Goal: Task Accomplishment & Management: Use online tool/utility

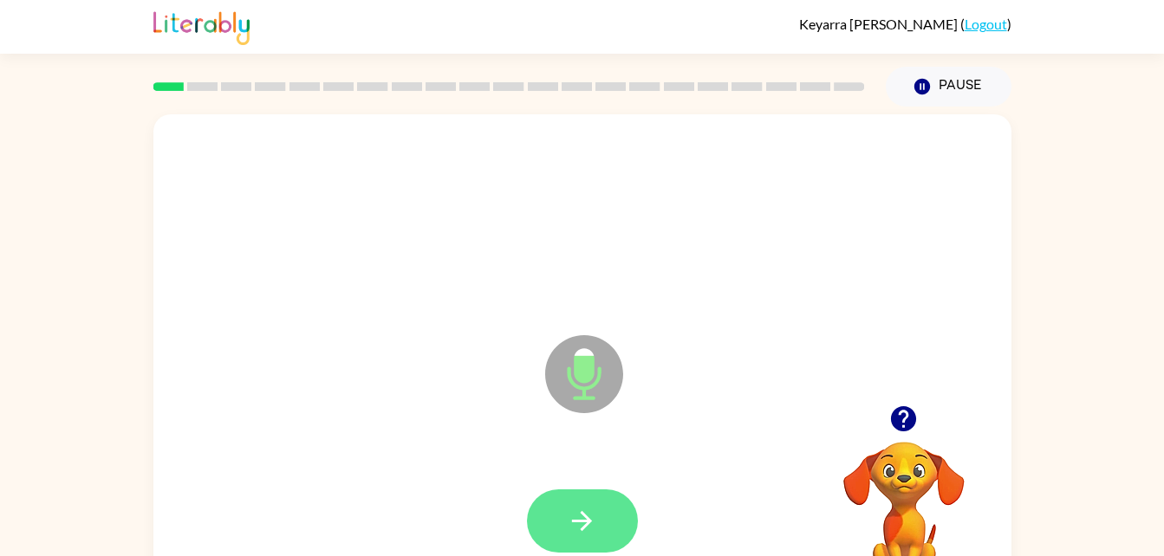
click at [563, 524] on button "button" at bounding box center [582, 521] width 111 height 63
click at [598, 532] on button "button" at bounding box center [582, 521] width 111 height 63
click at [545, 512] on button "button" at bounding box center [582, 521] width 111 height 63
click at [587, 525] on icon "button" at bounding box center [582, 521] width 20 height 20
click at [602, 532] on button "button" at bounding box center [582, 521] width 111 height 63
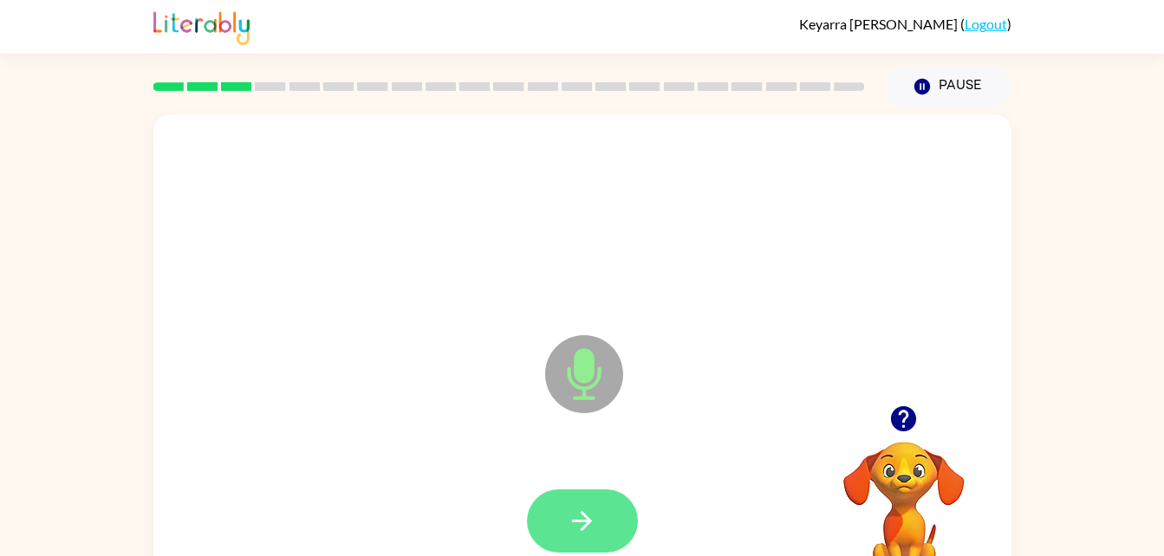
click at [584, 518] on icon "button" at bounding box center [582, 521] width 30 height 30
click at [594, 544] on button "button" at bounding box center [582, 521] width 111 height 63
click at [595, 515] on icon "button" at bounding box center [582, 521] width 30 height 30
click at [592, 511] on icon "button" at bounding box center [582, 521] width 30 height 30
click at [608, 535] on button "button" at bounding box center [582, 521] width 111 height 63
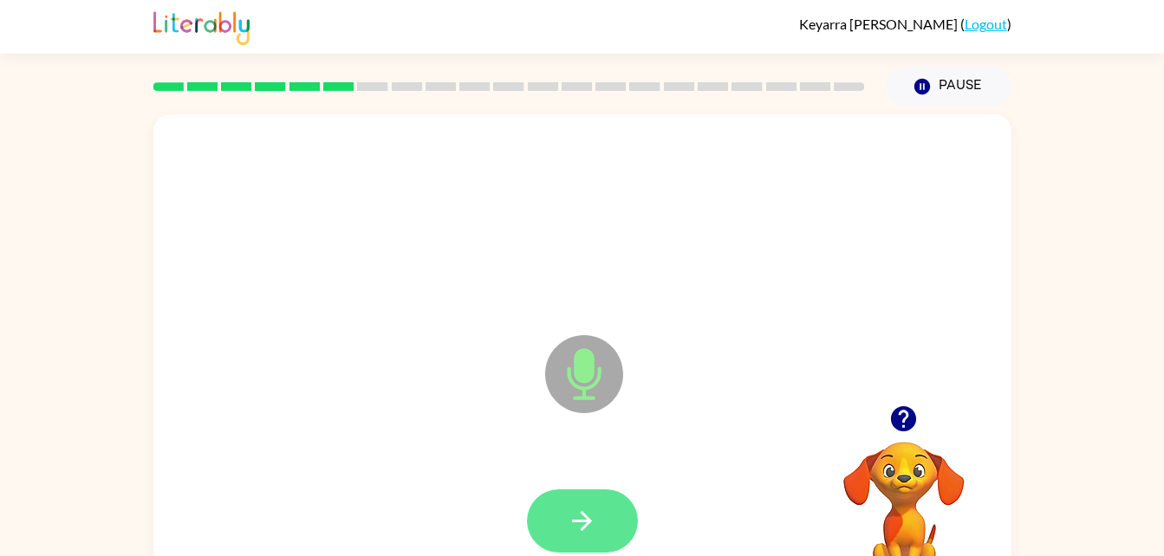
click at [594, 503] on button "button" at bounding box center [582, 521] width 111 height 63
click at [603, 520] on button "button" at bounding box center [582, 521] width 111 height 63
click at [609, 514] on button "button" at bounding box center [582, 521] width 111 height 63
click at [613, 523] on button "button" at bounding box center [582, 521] width 111 height 63
click at [609, 517] on button "button" at bounding box center [582, 521] width 111 height 63
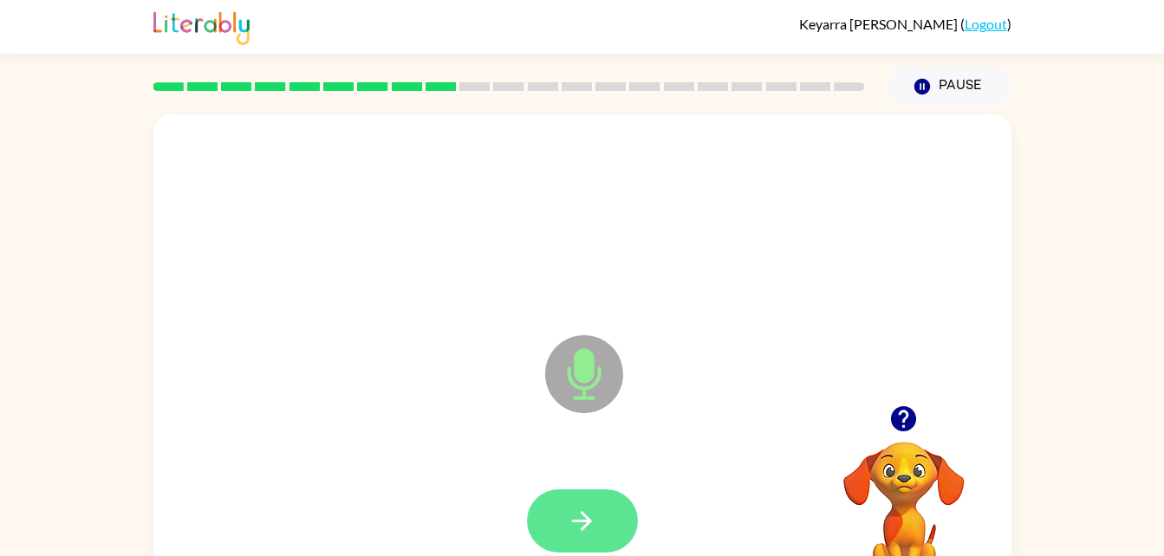
click at [618, 507] on button "button" at bounding box center [582, 521] width 111 height 63
click at [586, 522] on icon "button" at bounding box center [582, 521] width 20 height 20
click at [614, 503] on button "button" at bounding box center [582, 521] width 111 height 63
click at [605, 523] on button "button" at bounding box center [582, 521] width 111 height 63
click at [601, 523] on button "button" at bounding box center [582, 521] width 111 height 63
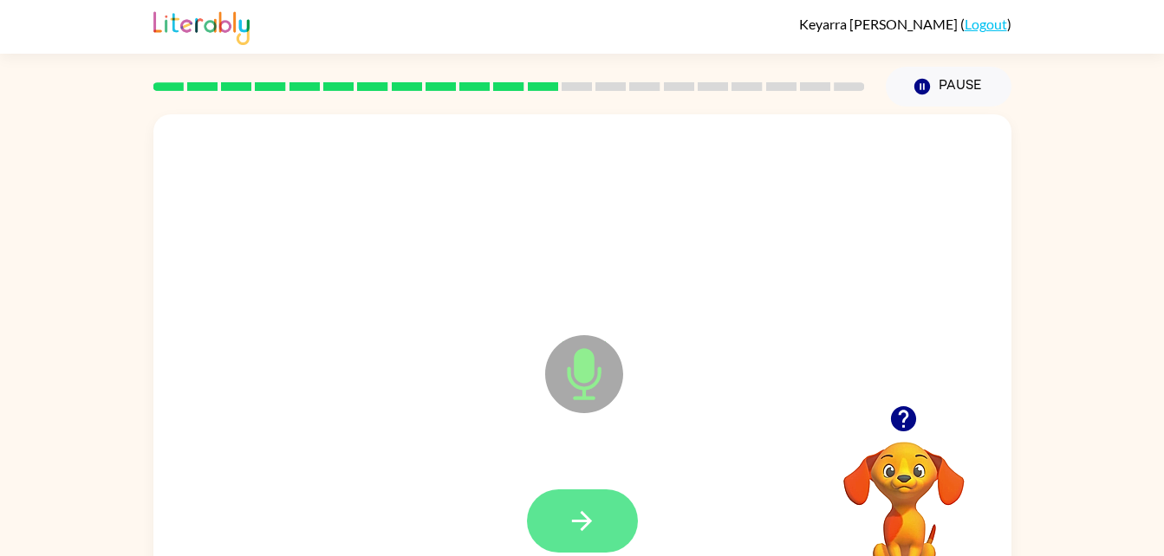
click at [614, 496] on button "button" at bounding box center [582, 521] width 111 height 63
click at [603, 500] on button "button" at bounding box center [582, 521] width 111 height 63
click at [585, 520] on icon "button" at bounding box center [582, 521] width 20 height 20
click at [599, 499] on button "button" at bounding box center [582, 521] width 111 height 63
click at [607, 528] on button "button" at bounding box center [582, 521] width 111 height 63
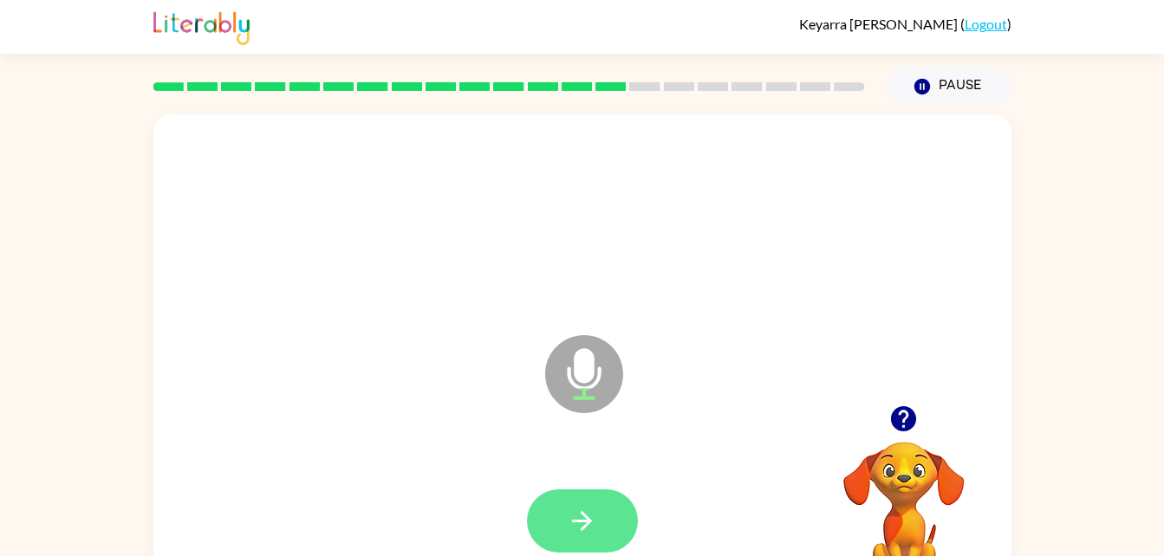
click at [614, 510] on button "button" at bounding box center [582, 521] width 111 height 63
click at [614, 533] on button "button" at bounding box center [582, 521] width 111 height 63
click at [588, 507] on icon "button" at bounding box center [582, 521] width 30 height 30
click at [601, 490] on button "button" at bounding box center [582, 521] width 111 height 63
click at [569, 497] on button "button" at bounding box center [582, 521] width 111 height 63
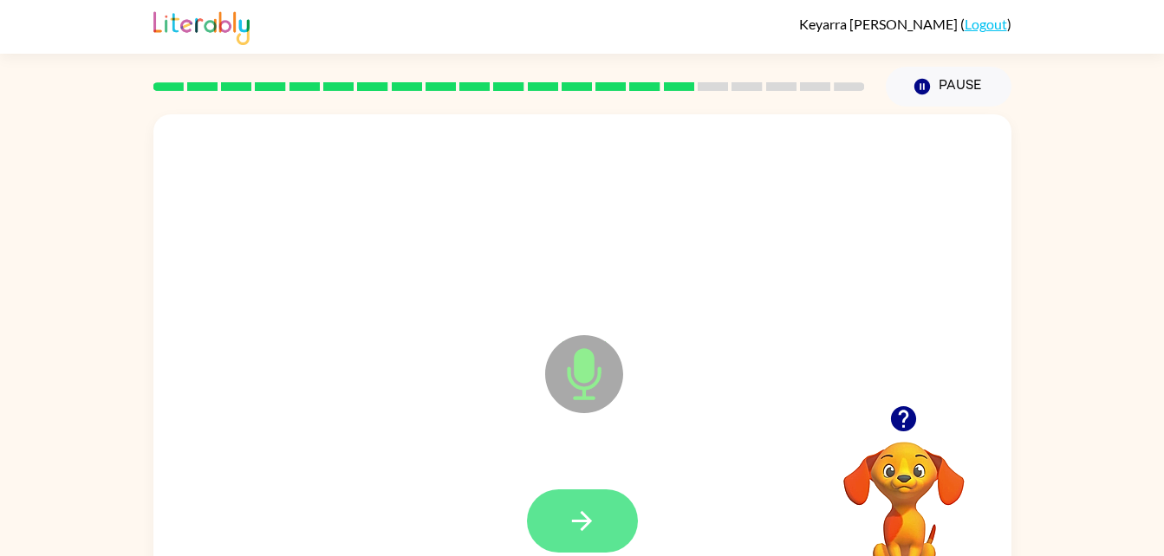
click at [596, 509] on icon "button" at bounding box center [582, 521] width 30 height 30
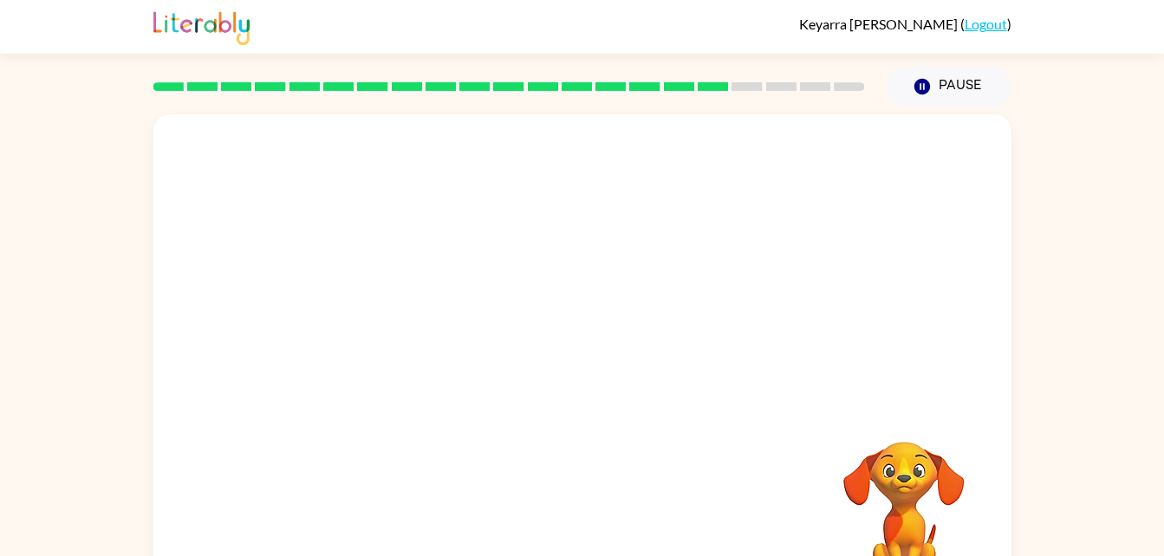
click at [614, 341] on div at bounding box center [582, 259] width 858 height 291
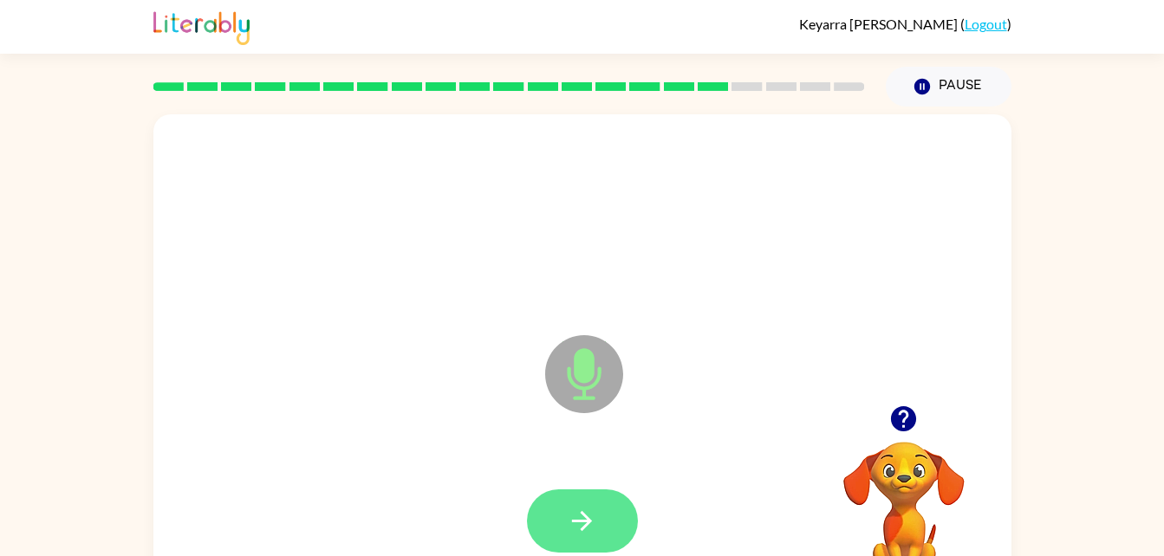
click at [626, 516] on button "button" at bounding box center [582, 521] width 111 height 63
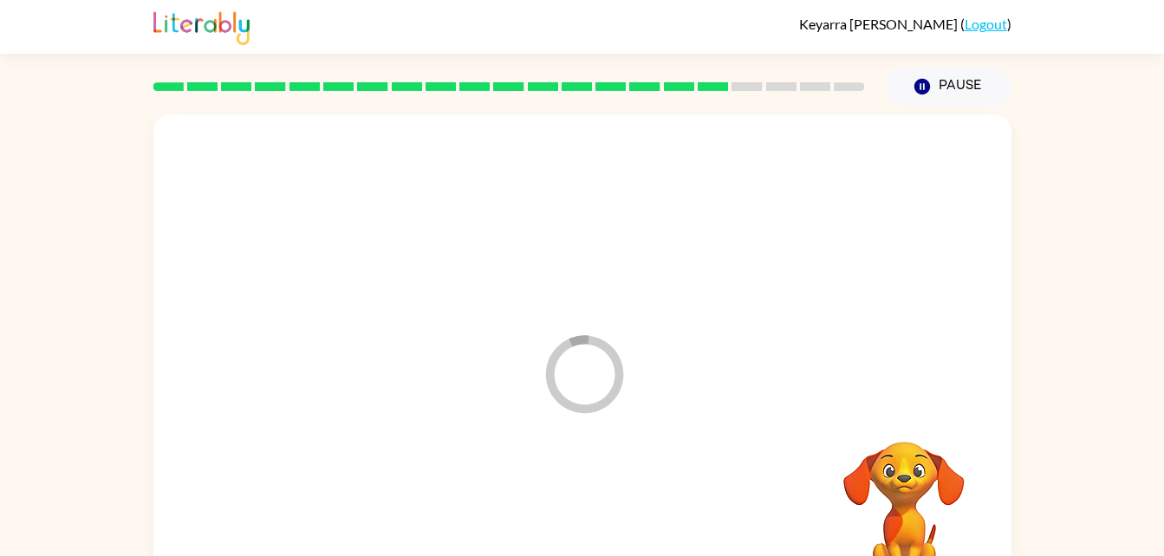
click at [874, 433] on video "Your browser must support playing .mp4 files to use Literably. Please try using…" at bounding box center [903, 501] width 173 height 173
click at [916, 490] on video "Your browser must support playing .mp4 files to use Literably. Please try using…" at bounding box center [903, 501] width 173 height 173
click at [884, 472] on video "Your browser must support playing .mp4 files to use Literably. Please try using…" at bounding box center [903, 501] width 173 height 173
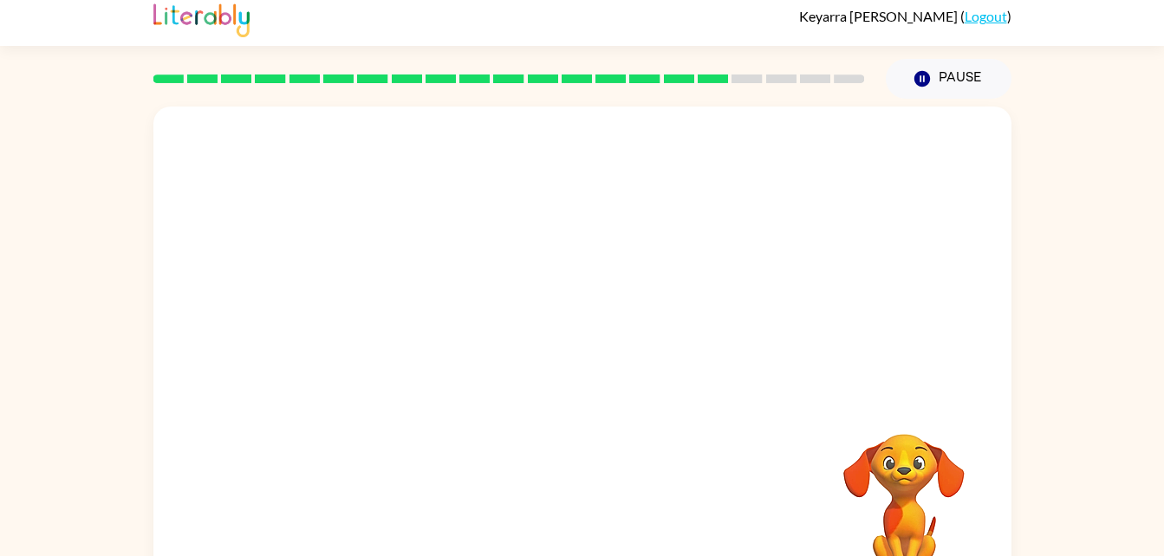
scroll to position [53, 0]
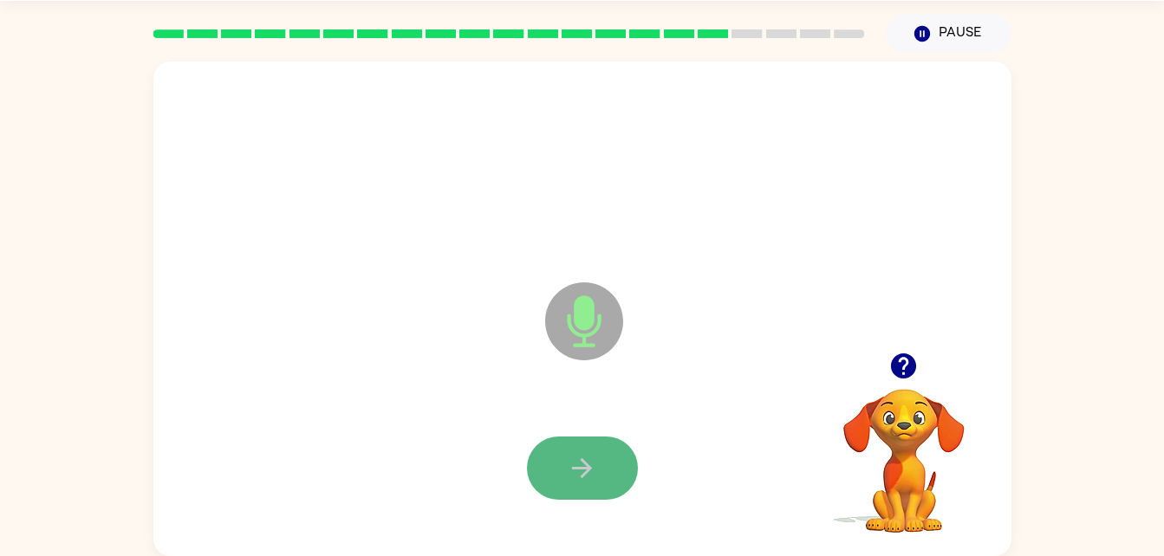
click at [598, 492] on button "button" at bounding box center [582, 468] width 111 height 63
click at [607, 452] on button "button" at bounding box center [582, 468] width 111 height 63
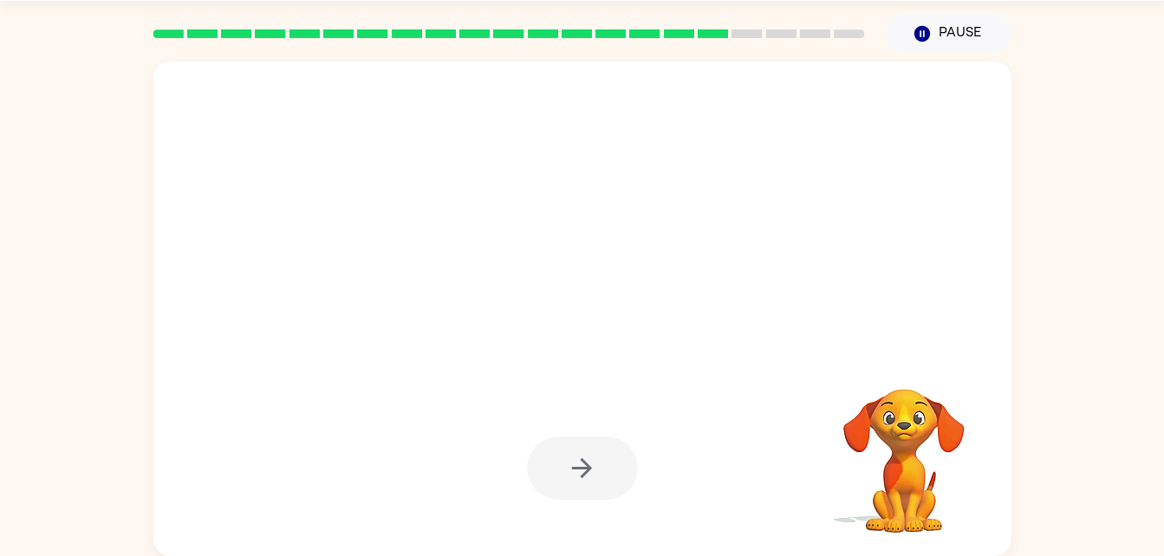
click at [578, 471] on div at bounding box center [582, 468] width 111 height 63
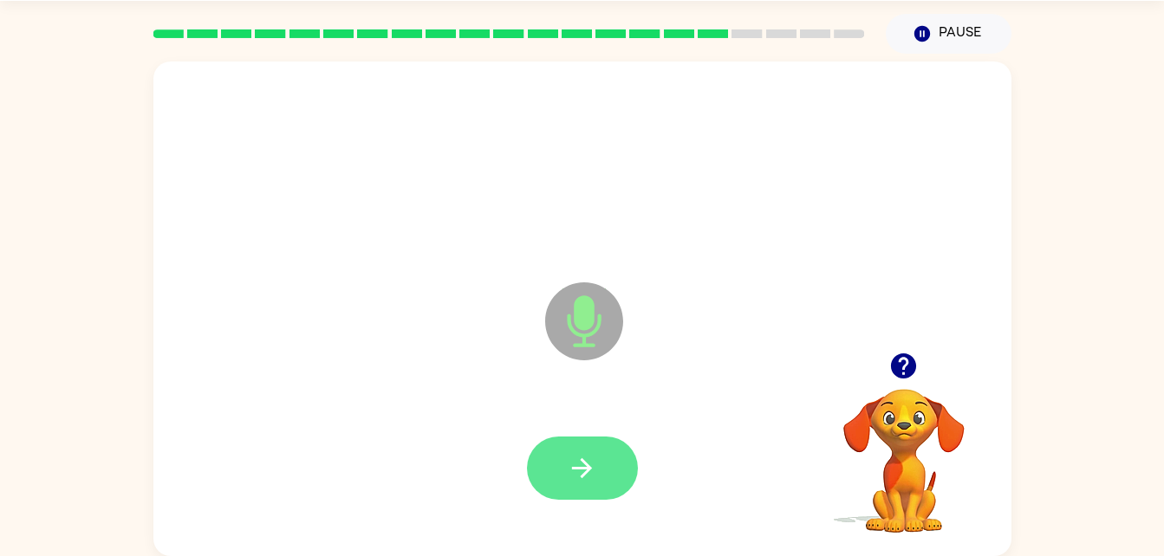
click at [586, 465] on icon "button" at bounding box center [582, 468] width 20 height 20
click at [612, 465] on button "button" at bounding box center [582, 468] width 111 height 63
click at [584, 471] on icon "button" at bounding box center [582, 468] width 30 height 30
click at [565, 447] on button "button" at bounding box center [582, 468] width 111 height 63
click at [612, 499] on button "button" at bounding box center [582, 468] width 111 height 63
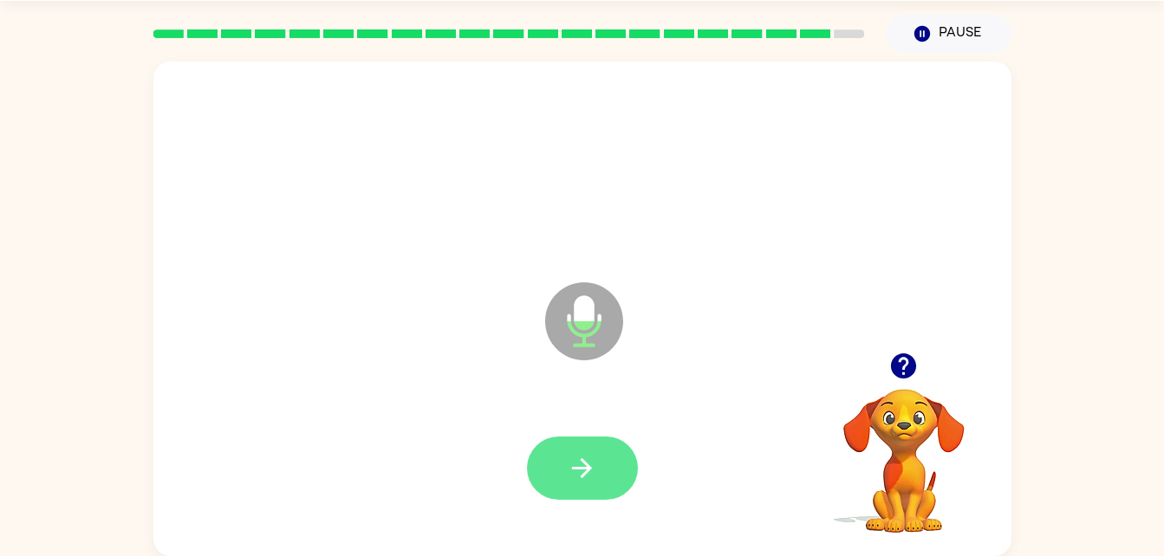
click at [597, 438] on button "button" at bounding box center [582, 468] width 111 height 63
click at [606, 465] on button "button" at bounding box center [582, 468] width 111 height 63
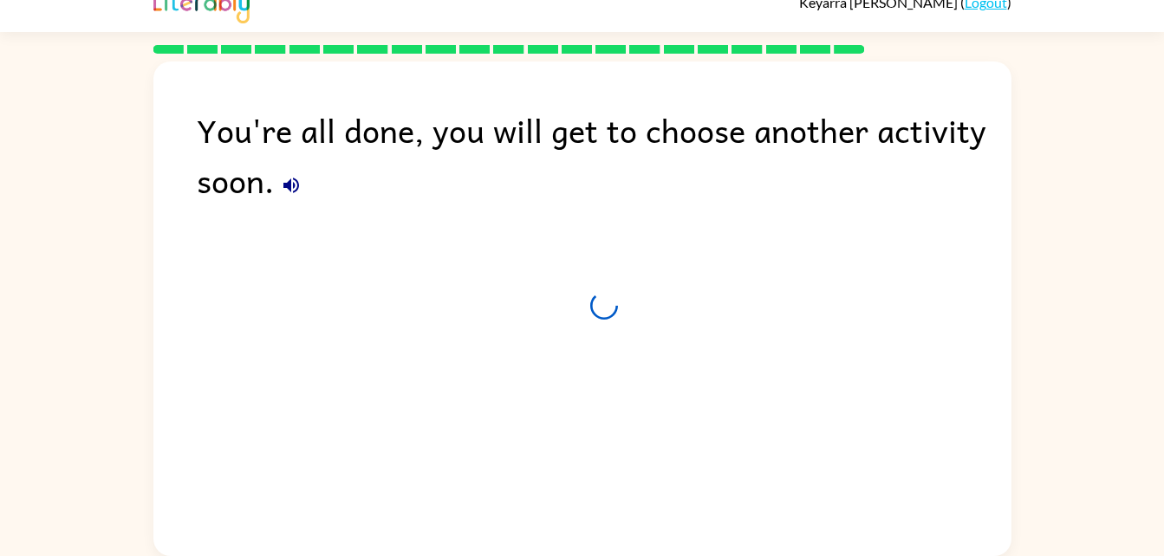
scroll to position [22, 0]
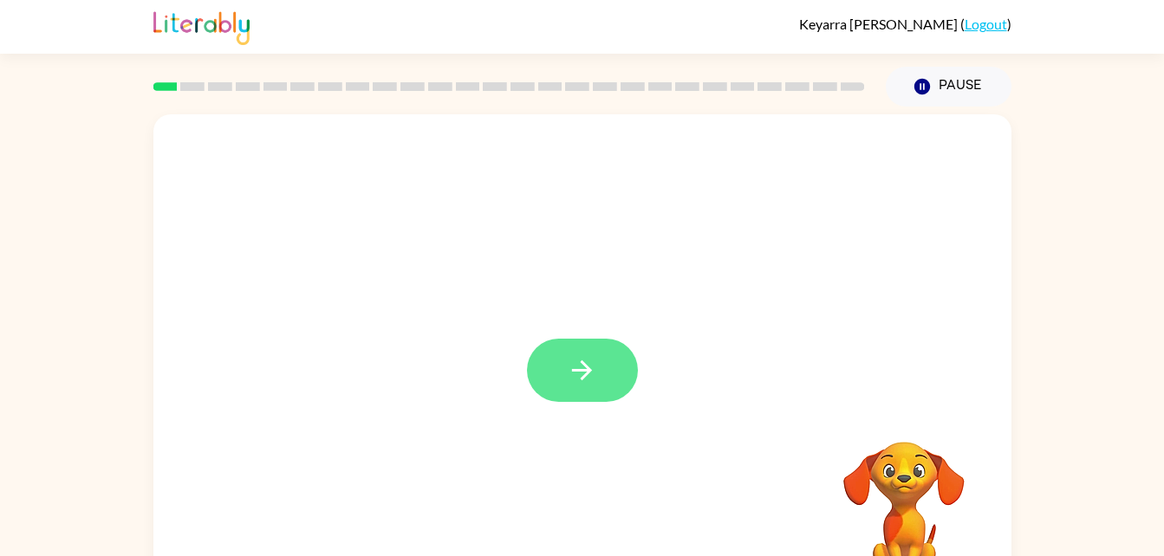
click at [607, 383] on button "button" at bounding box center [582, 370] width 111 height 63
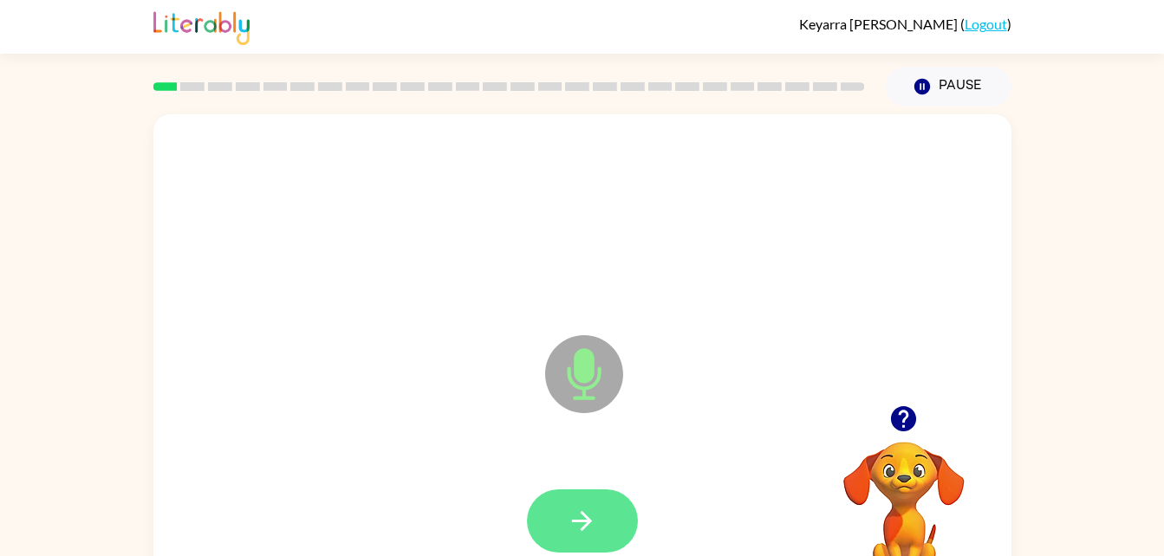
click at [607, 518] on button "button" at bounding box center [582, 521] width 111 height 63
click at [609, 512] on button "button" at bounding box center [582, 521] width 111 height 63
click at [598, 496] on button "button" at bounding box center [582, 521] width 111 height 63
click at [607, 493] on button "button" at bounding box center [582, 521] width 111 height 63
click at [594, 510] on icon "button" at bounding box center [582, 521] width 30 height 30
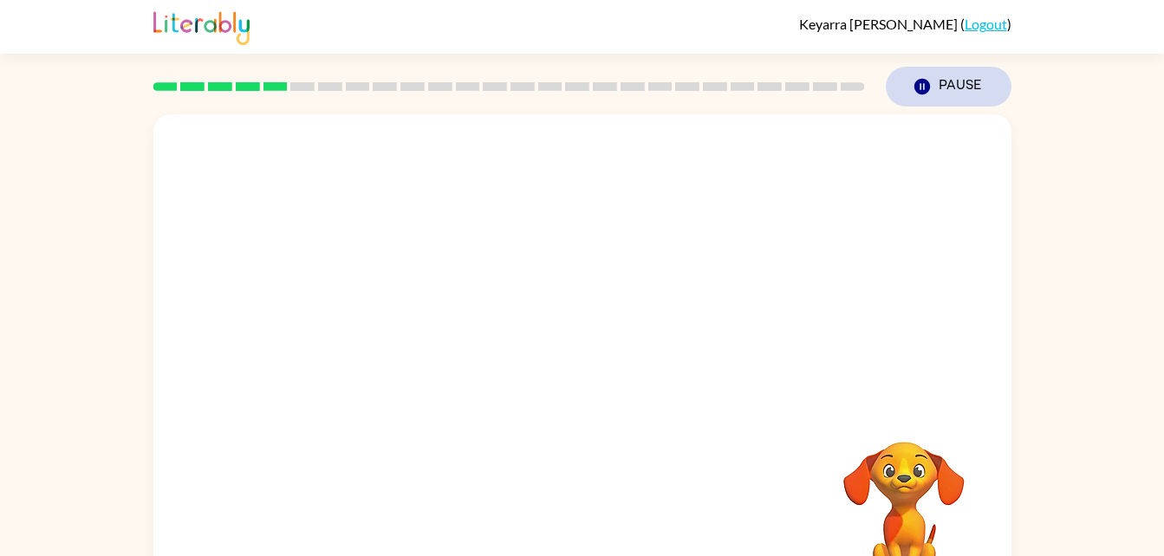
click at [936, 99] on button "Pause Pause" at bounding box center [949, 87] width 126 height 40
click at [921, 81] on icon "button" at bounding box center [921, 87] width 16 height 16
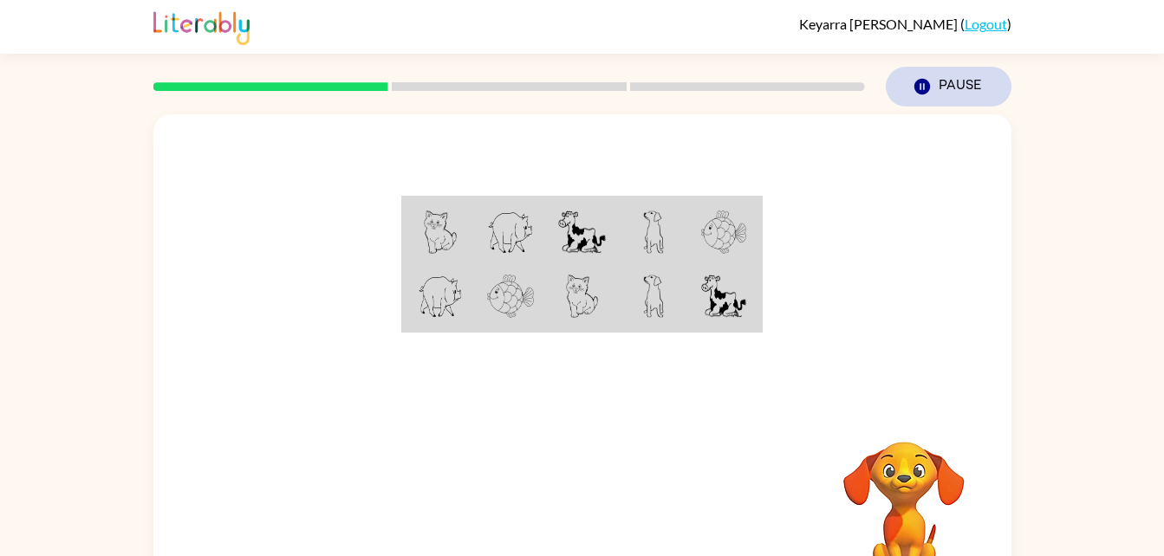
click at [939, 78] on button "Pause Pause" at bounding box center [949, 87] width 126 height 40
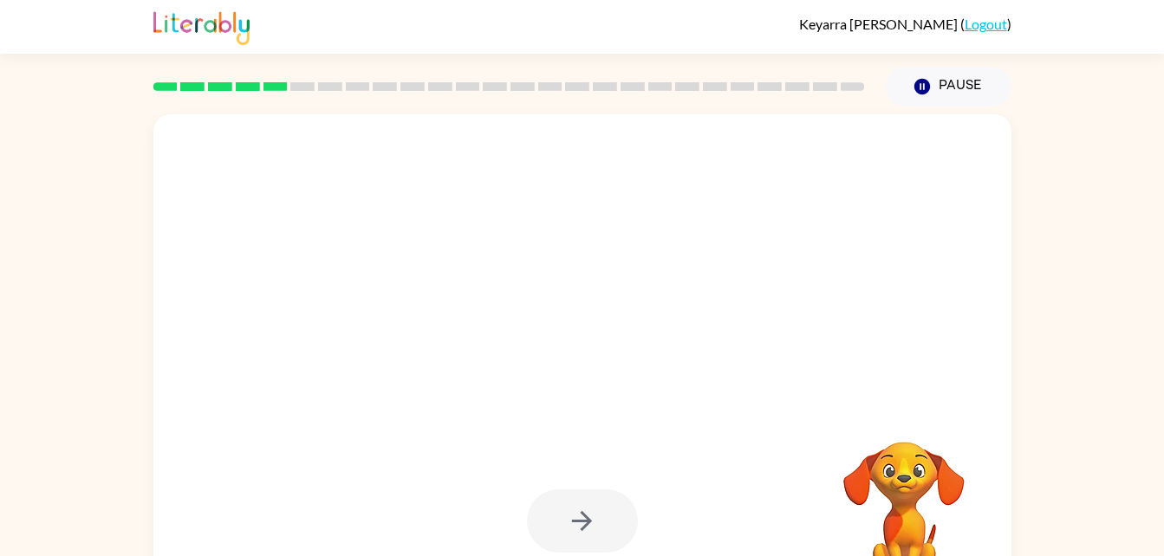
click at [576, 336] on div at bounding box center [541, 331] width 740 height 62
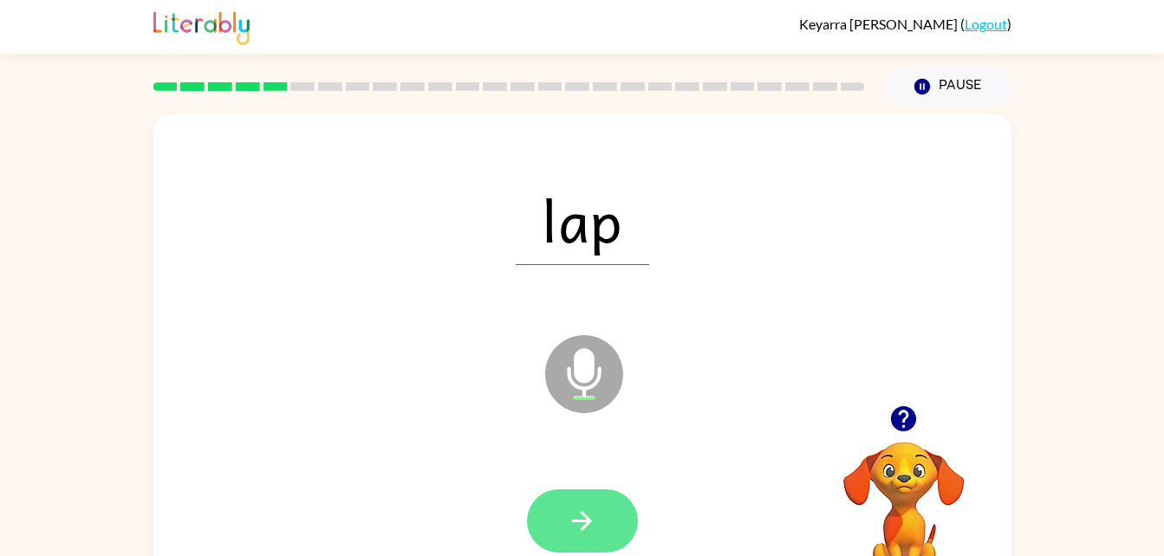
click at [594, 500] on button "button" at bounding box center [582, 521] width 111 height 63
click at [613, 508] on button "button" at bounding box center [582, 521] width 111 height 63
click at [619, 506] on button "button" at bounding box center [582, 521] width 111 height 63
click at [620, 531] on button "button" at bounding box center [582, 521] width 111 height 63
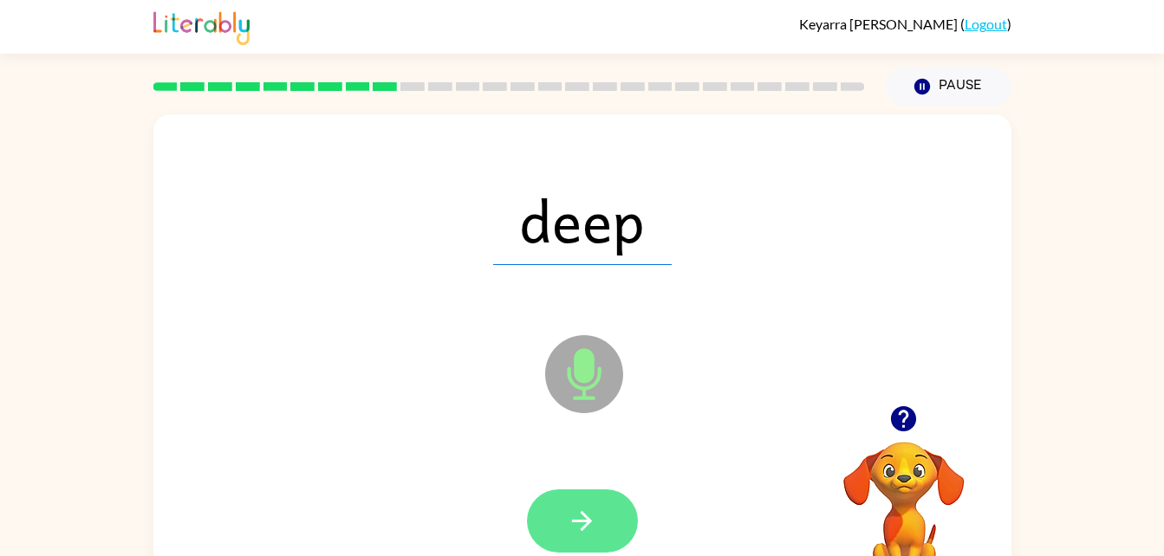
click at [582, 518] on icon "button" at bounding box center [582, 521] width 30 height 30
click at [612, 523] on button "button" at bounding box center [582, 521] width 111 height 63
click at [607, 522] on button "button" at bounding box center [582, 521] width 111 height 63
click at [594, 526] on icon "button" at bounding box center [582, 521] width 30 height 30
